Goal: Transaction & Acquisition: Subscribe to service/newsletter

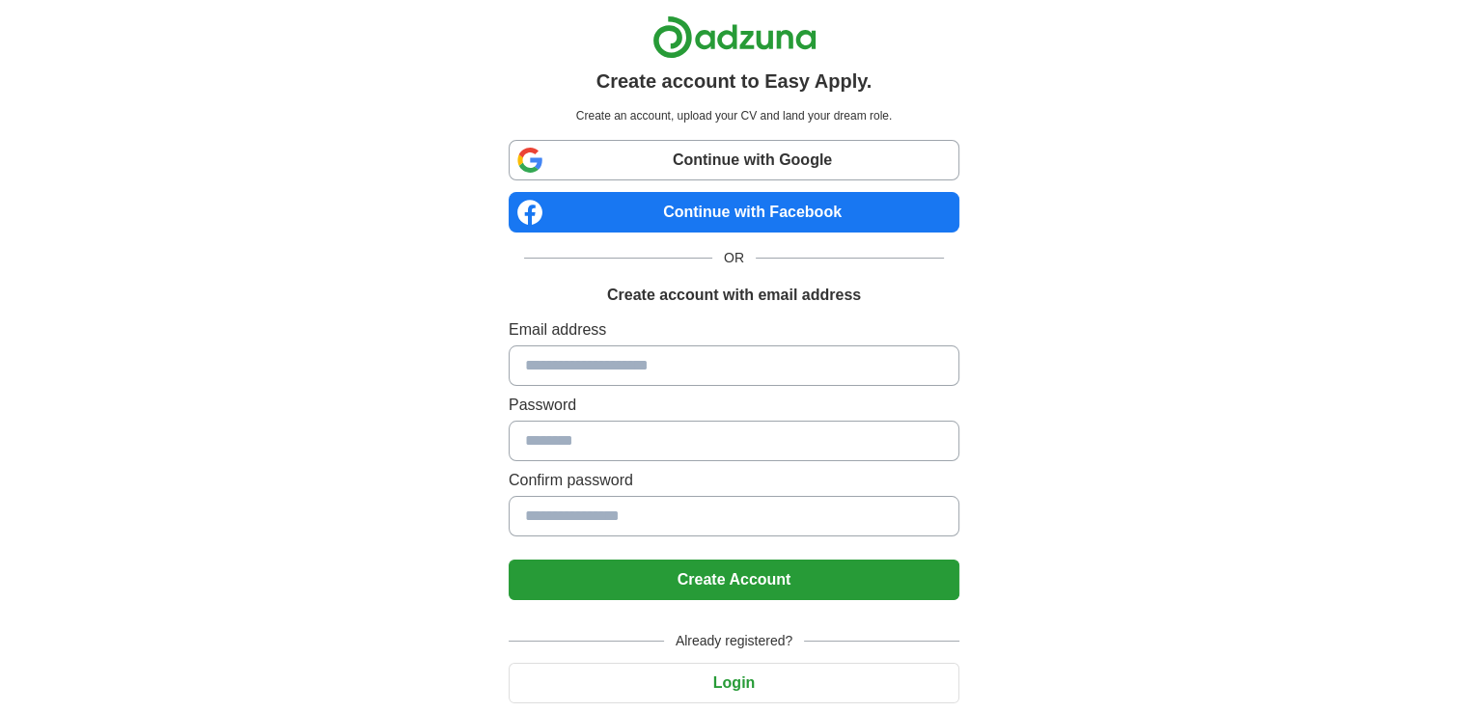
click at [658, 368] on input at bounding box center [734, 366] width 451 height 41
click at [698, 387] on div "Email address Password Confirm password" at bounding box center [734, 432] width 451 height 226
click at [697, 381] on input at bounding box center [734, 366] width 451 height 41
type input "*"
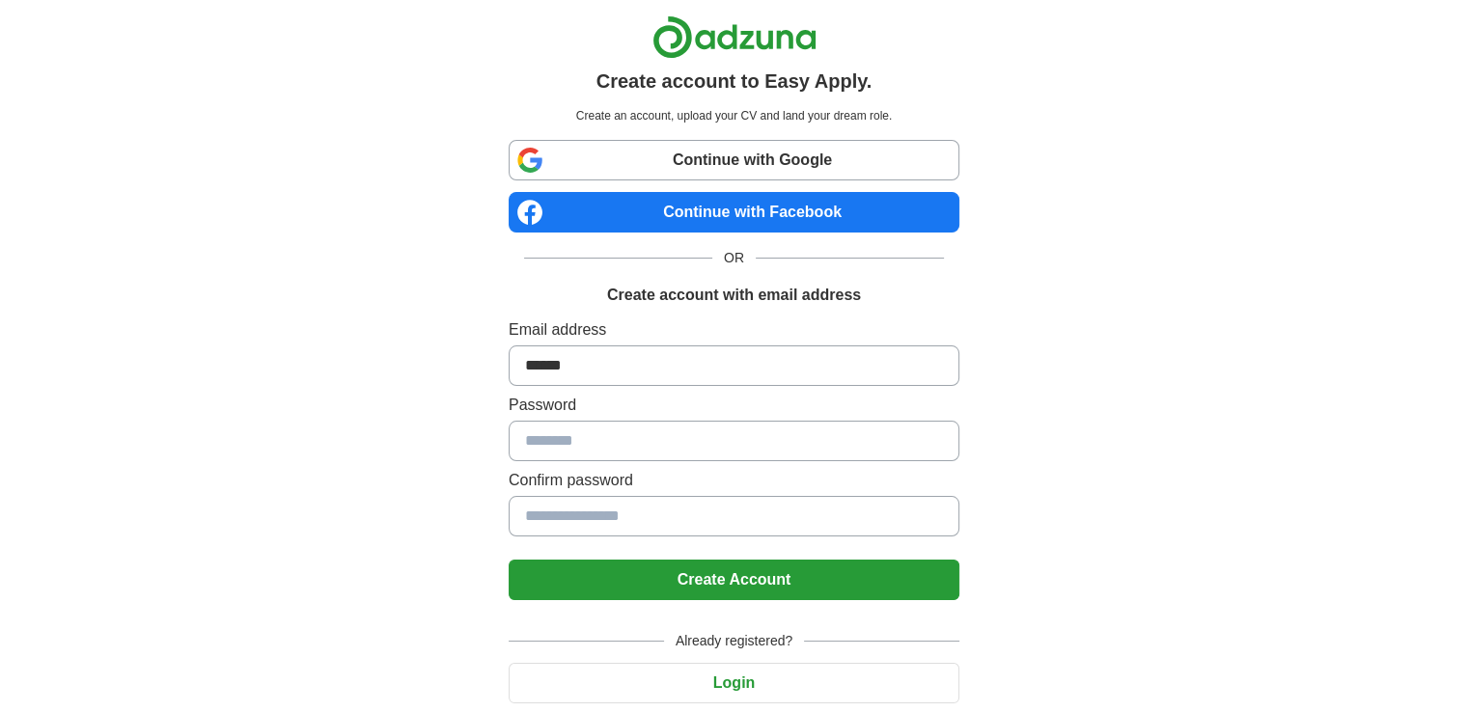
type input "******"
click at [742, 163] on link "Continue with Google" at bounding box center [734, 160] width 451 height 41
